Goal: Information Seeking & Learning: Understand process/instructions

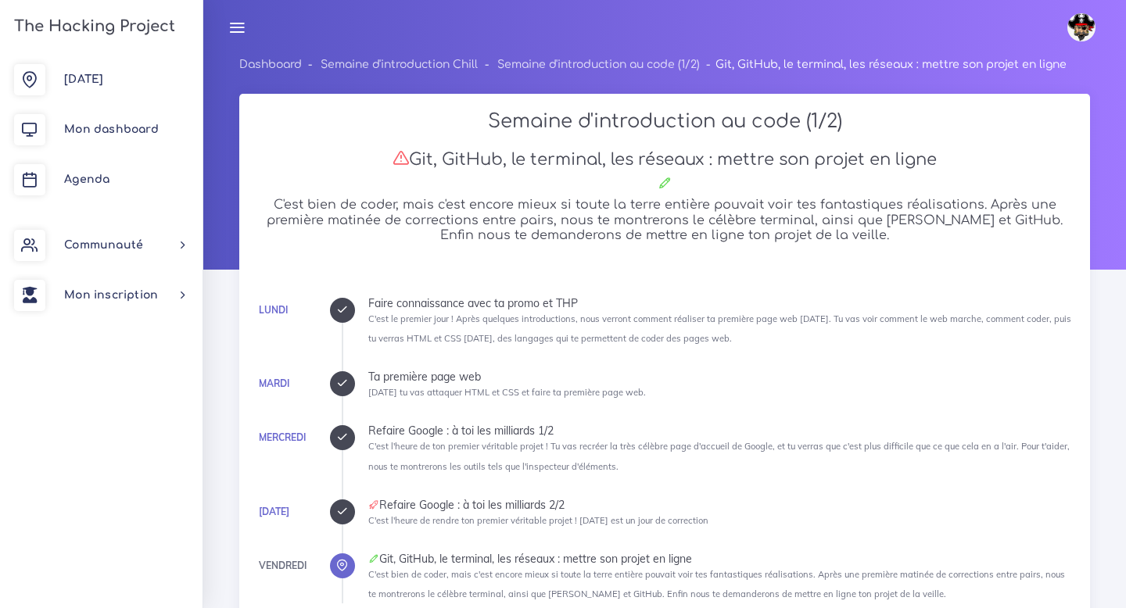
scroll to position [3485, 0]
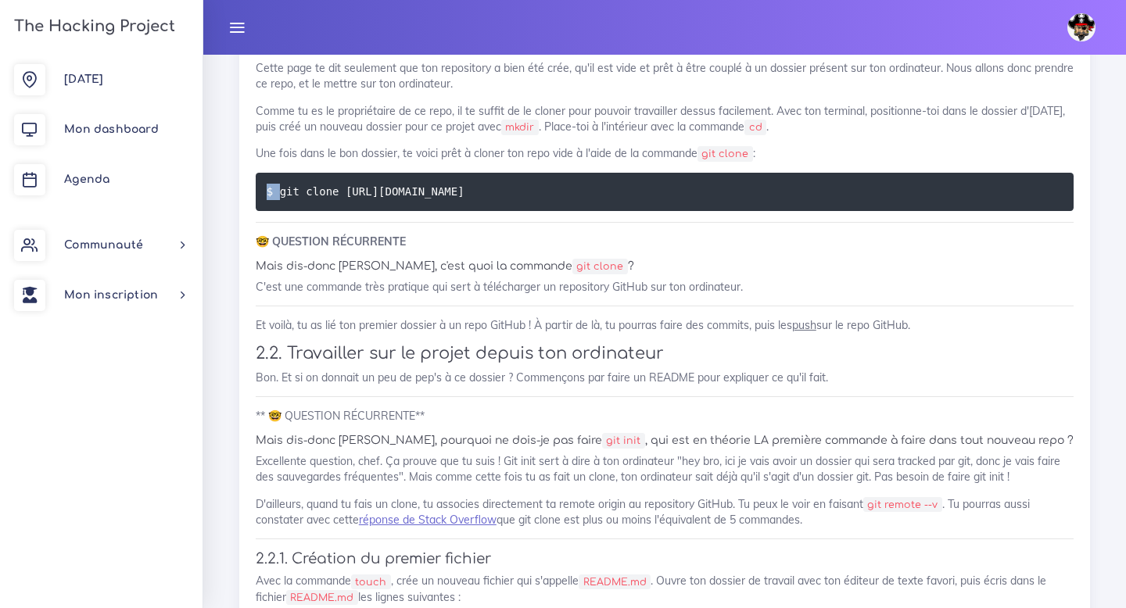
drag, startPoint x: 279, startPoint y: 208, endPoint x: 690, endPoint y: 194, distance: 410.8
click at [690, 194] on pre "$ git clone [URL][DOMAIN_NAME]" at bounding box center [665, 192] width 818 height 38
click at [468, 200] on code "$ git clone [URL][DOMAIN_NAME]" at bounding box center [368, 191] width 202 height 17
click at [342, 192] on pre "$ git clone [URL][DOMAIN_NAME]" at bounding box center [665, 192] width 818 height 38
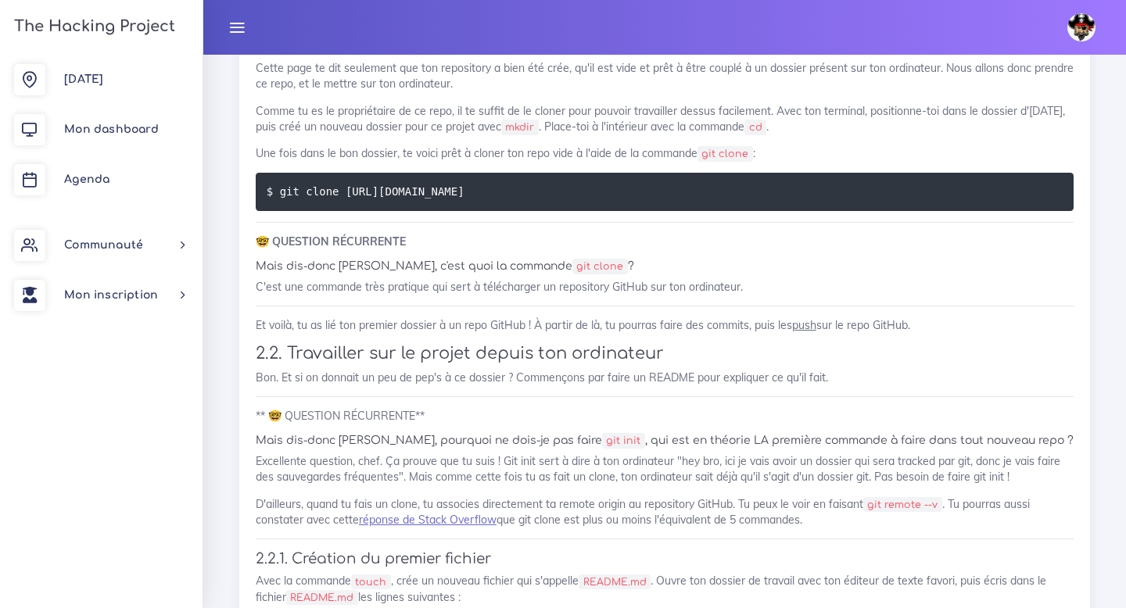
drag, startPoint x: 278, startPoint y: 208, endPoint x: 672, endPoint y: 212, distance: 394.1
click at [683, 211] on pre "$ git clone [URL][DOMAIN_NAME]" at bounding box center [665, 192] width 818 height 38
copy code "git clone [URL][DOMAIN_NAME]"
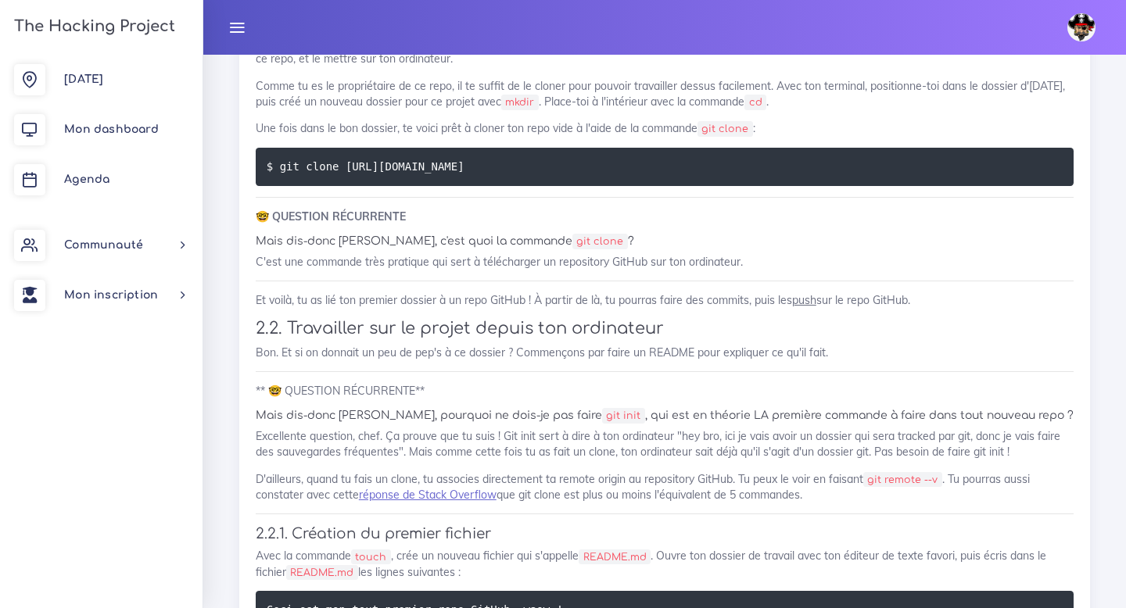
scroll to position [3518, 0]
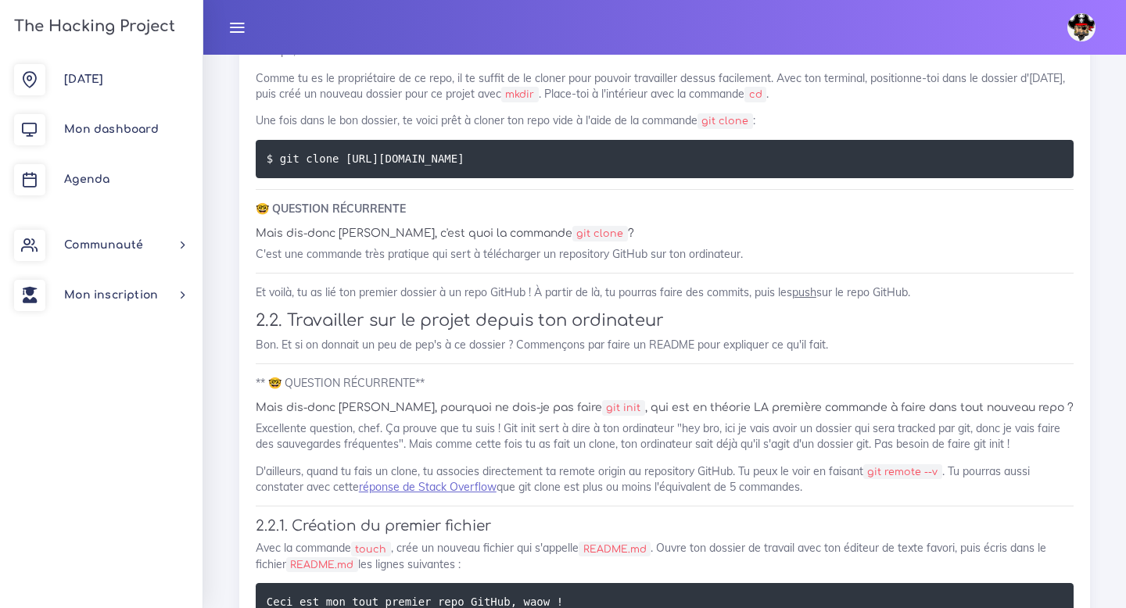
click at [385, 241] on h6 "Mais dis-donc [PERSON_NAME], c'est quoi la commande git clone ?" at bounding box center [665, 234] width 818 height 13
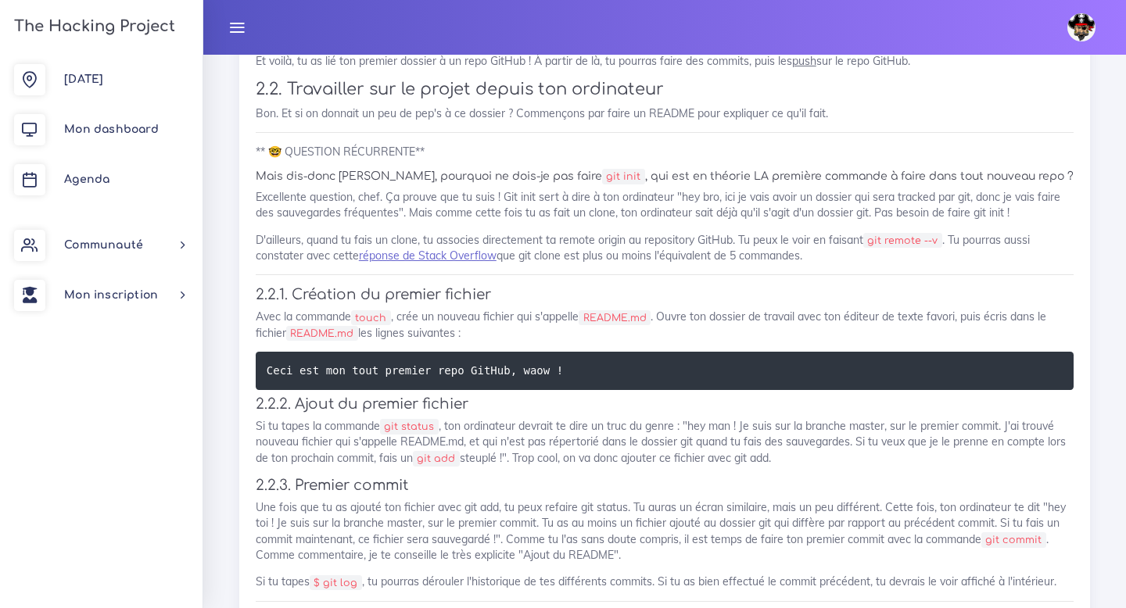
scroll to position [3749, 0]
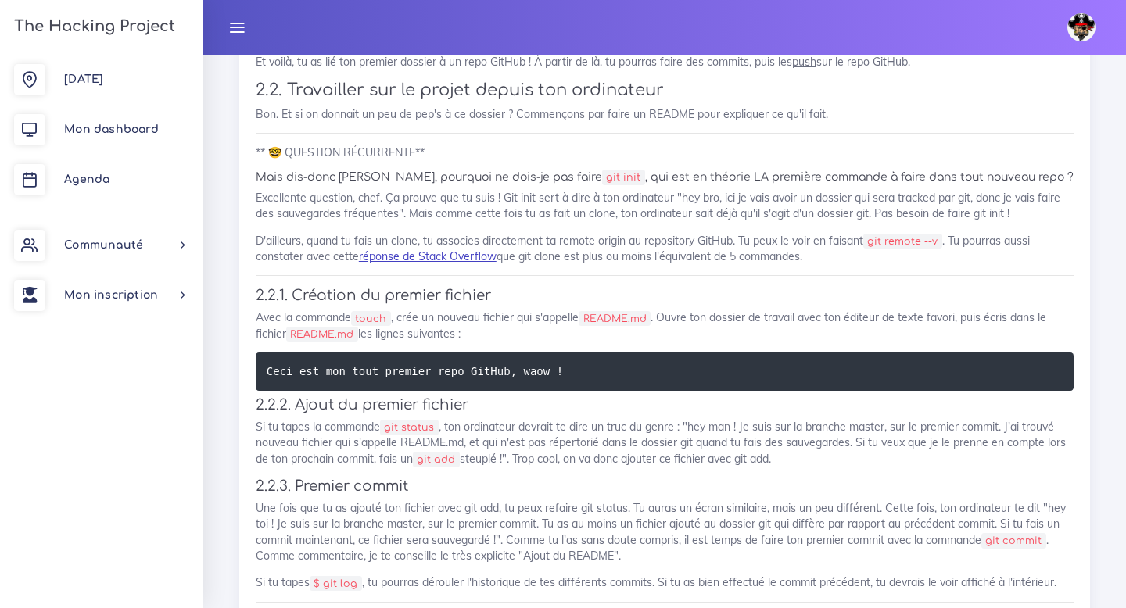
click at [477, 264] on link "réponse de Stack Overflow" at bounding box center [428, 256] width 138 height 14
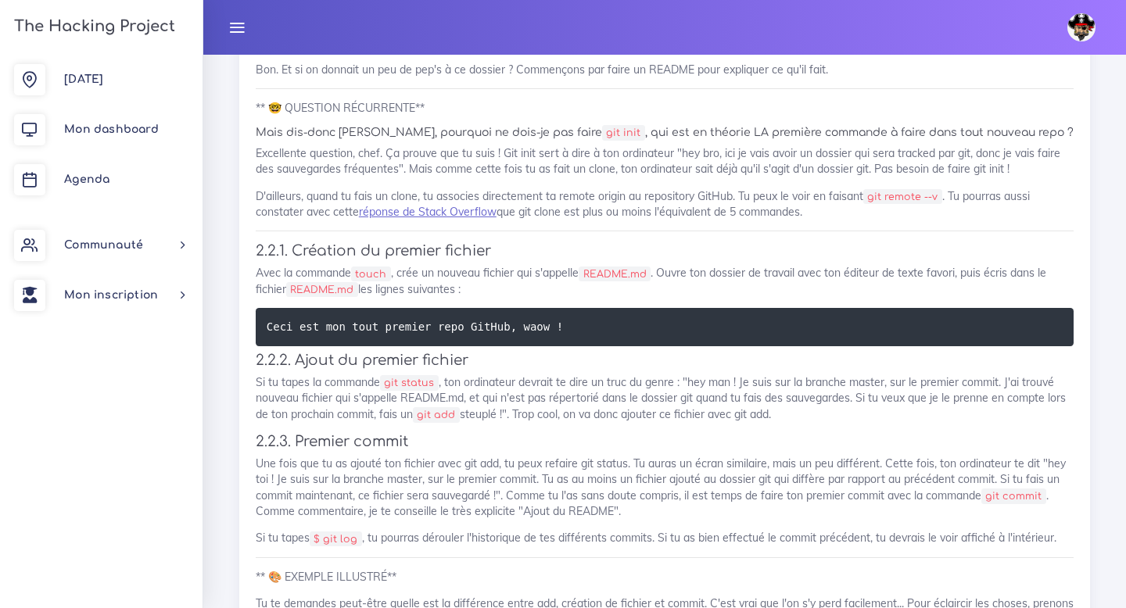
scroll to position [3814, 0]
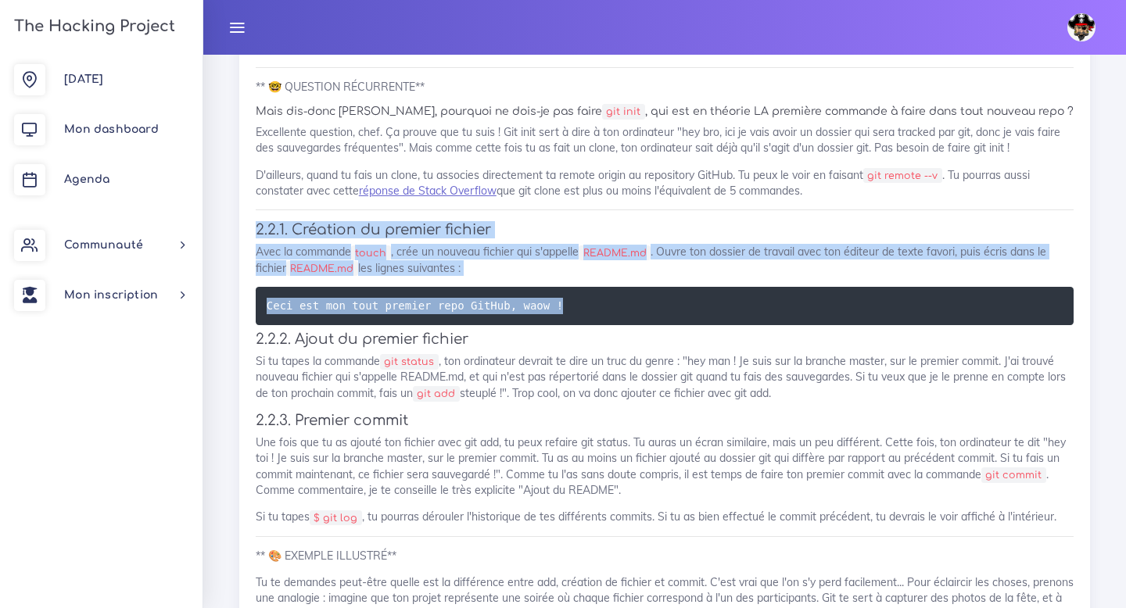
drag, startPoint x: 250, startPoint y: 243, endPoint x: 634, endPoint y: 337, distance: 395.2
click at [634, 337] on div "Ton premier repository GitHub Pour ce projet, nous allons te proposer d'utilise…" at bounding box center [664, 147] width 851 height 2994
copy div "2.2.1. Création du premier fichier Avec la commande touch , crée un nouveau fic…"
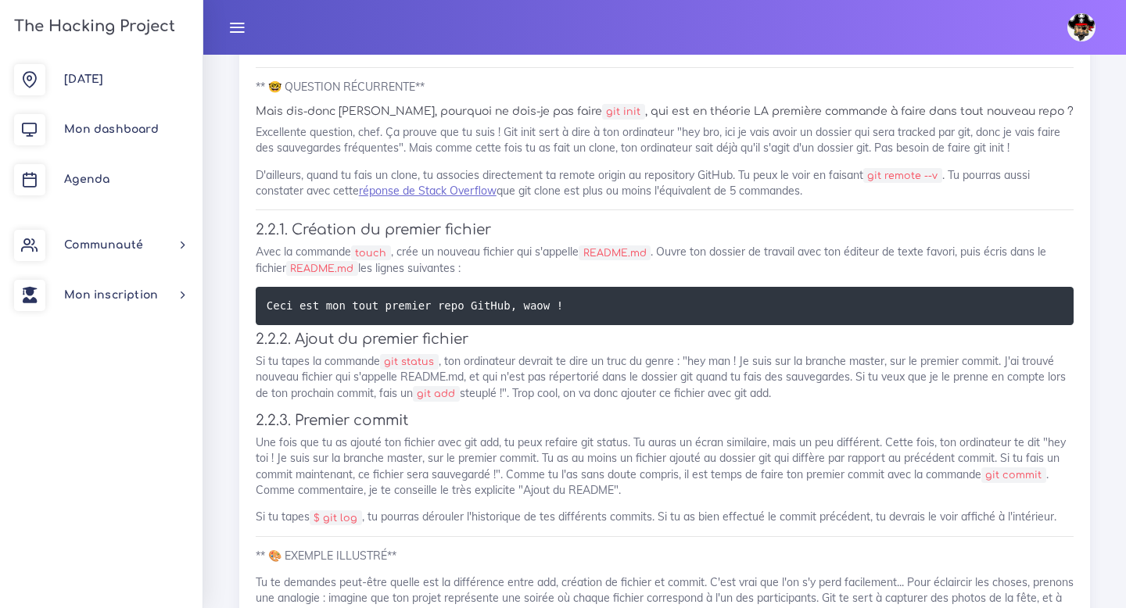
click at [572, 325] on pre "Ceci est mon tout premier repo GitHub, waow !" at bounding box center [665, 306] width 818 height 38
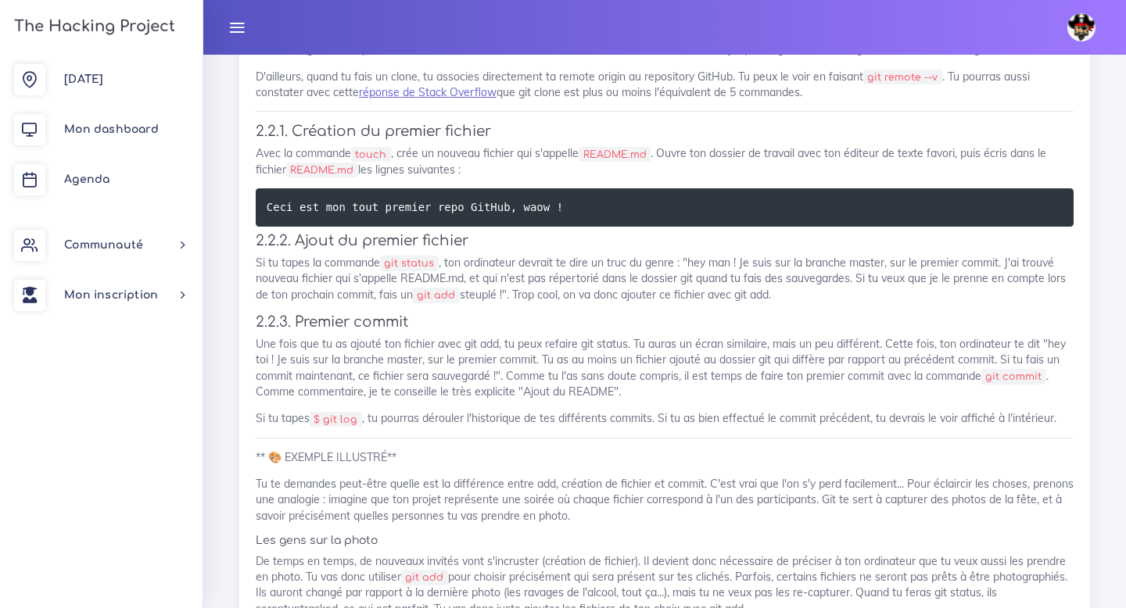
scroll to position [3912, 0]
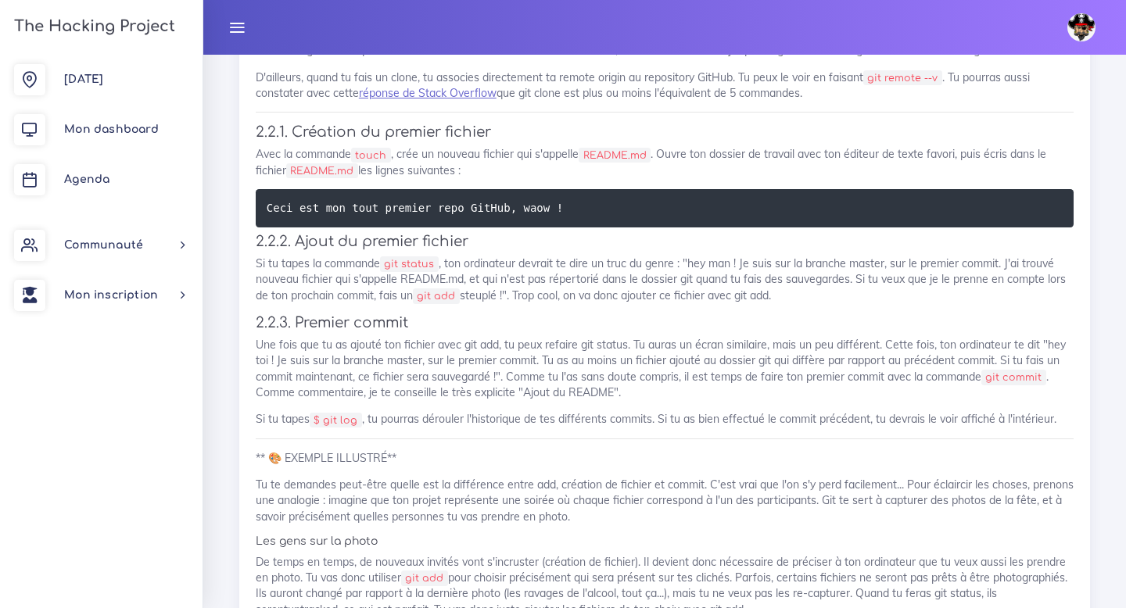
click at [368, 163] on code "touch" at bounding box center [371, 156] width 40 height 16
copy code "touch"
click at [332, 167] on p "Avec la commande touch , crée un nouveau fichier qui s'appelle README.md . Ouvr…" at bounding box center [665, 162] width 818 height 32
drag, startPoint x: 586, startPoint y: 165, endPoint x: 650, endPoint y: 165, distance: 64.1
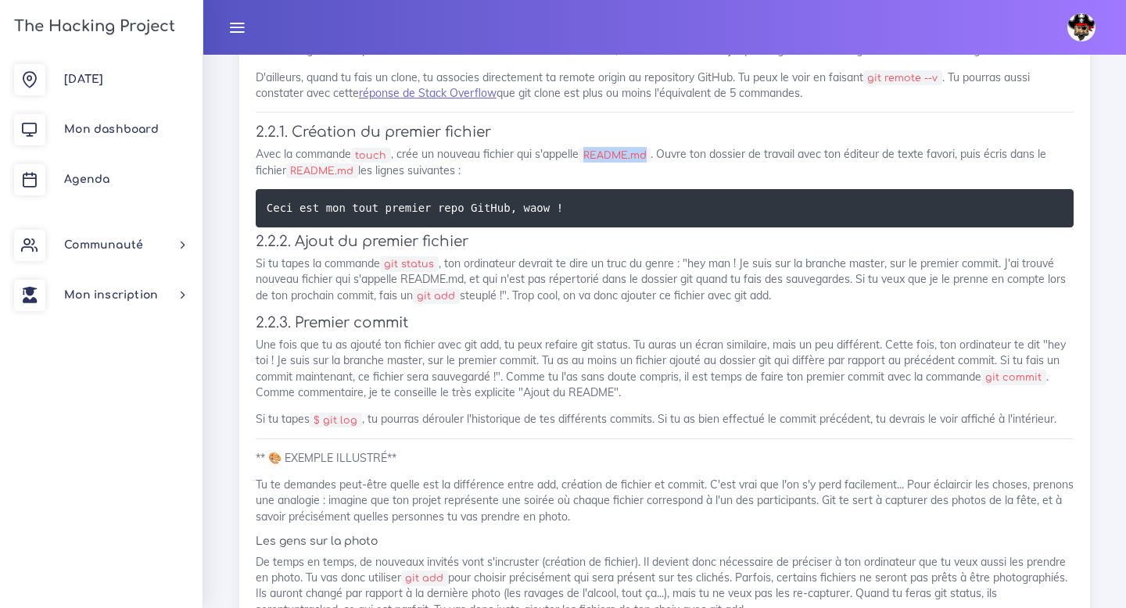
click at [650, 163] on code "README.md" at bounding box center [615, 156] width 72 height 16
copy code "README.md"
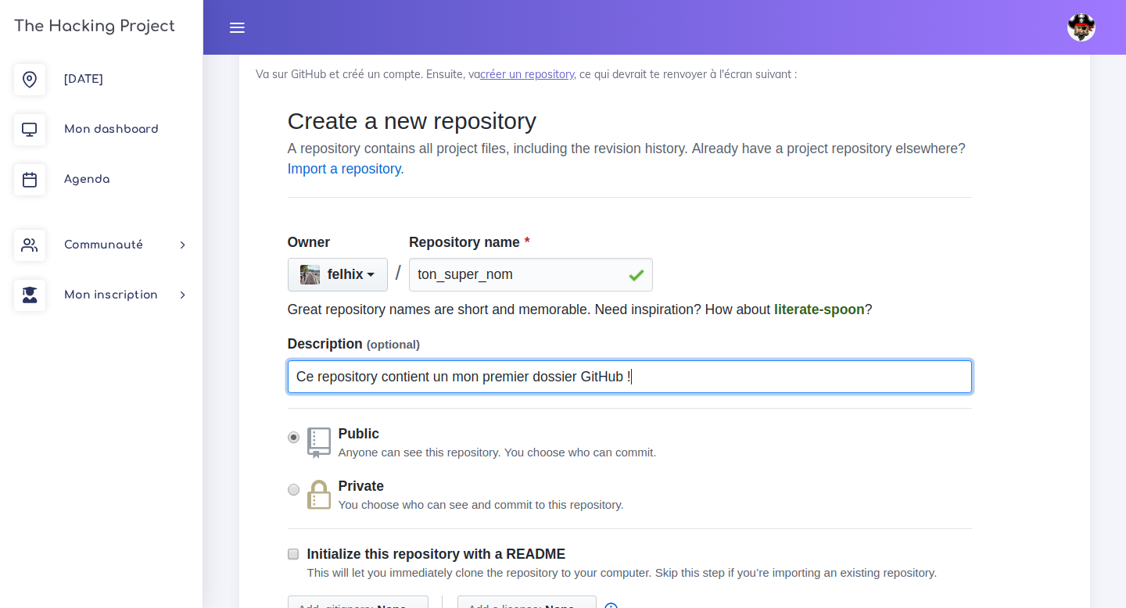
scroll to position [15269, 0]
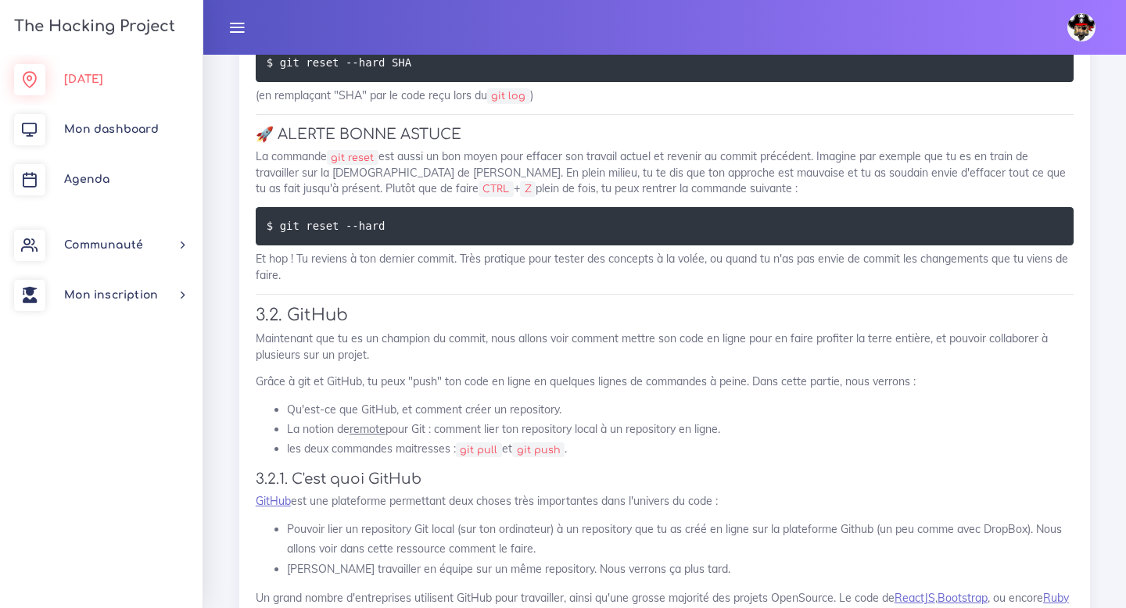
click at [146, 77] on link "[DATE]" at bounding box center [101, 80] width 203 height 50
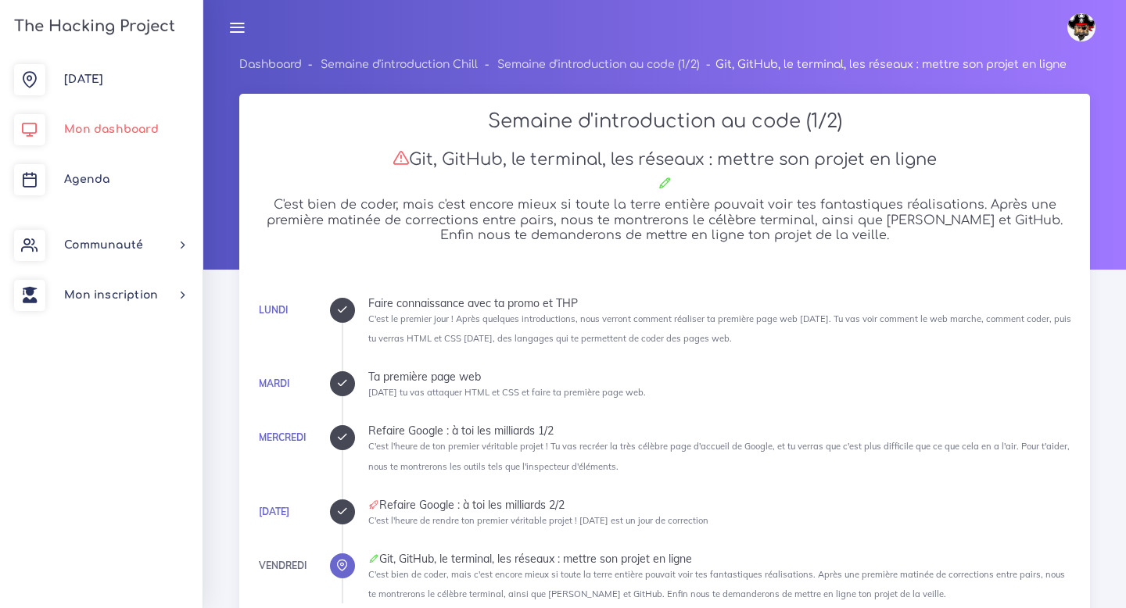
click at [132, 134] on span "Mon dashboard" at bounding box center [111, 130] width 95 height 12
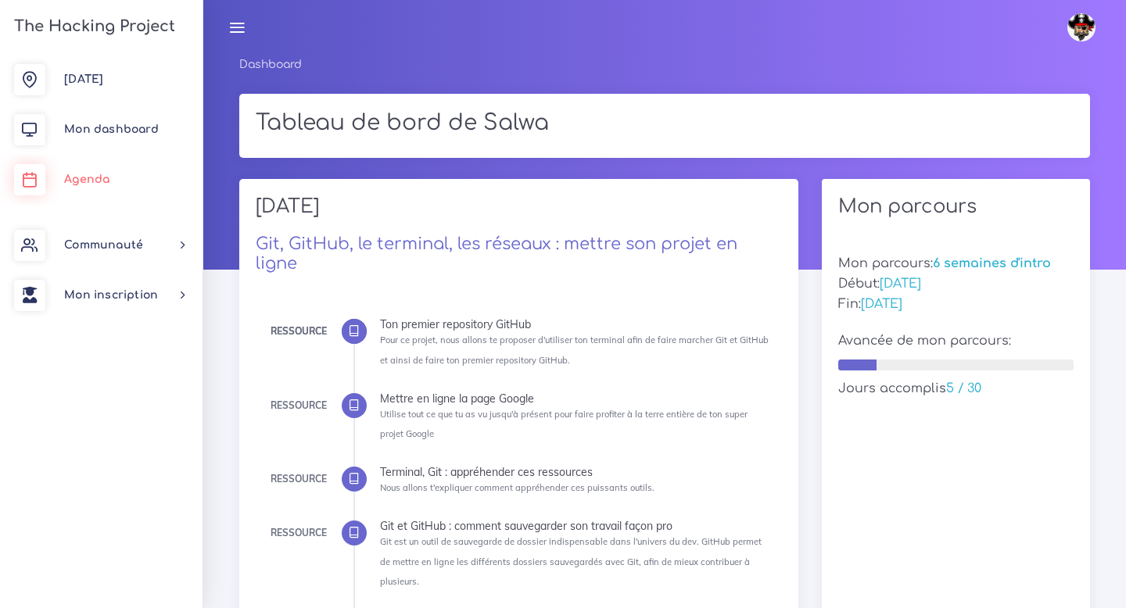
click at [102, 165] on link "Agenda" at bounding box center [101, 180] width 203 height 50
